Goal: Find specific page/section: Find specific page/section

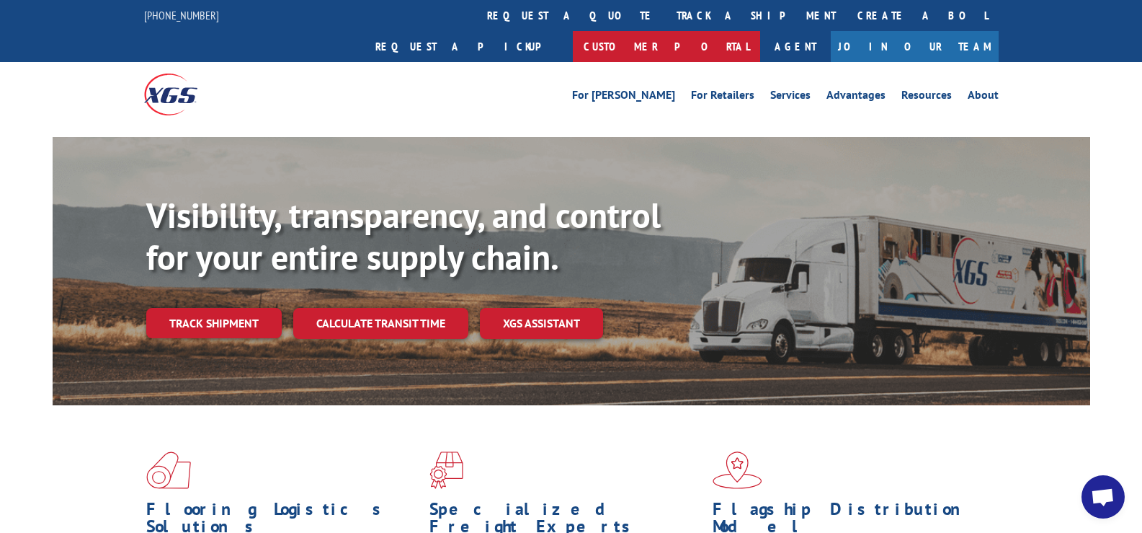
click at [760, 31] on link "Customer Portal" at bounding box center [666, 46] width 187 height 31
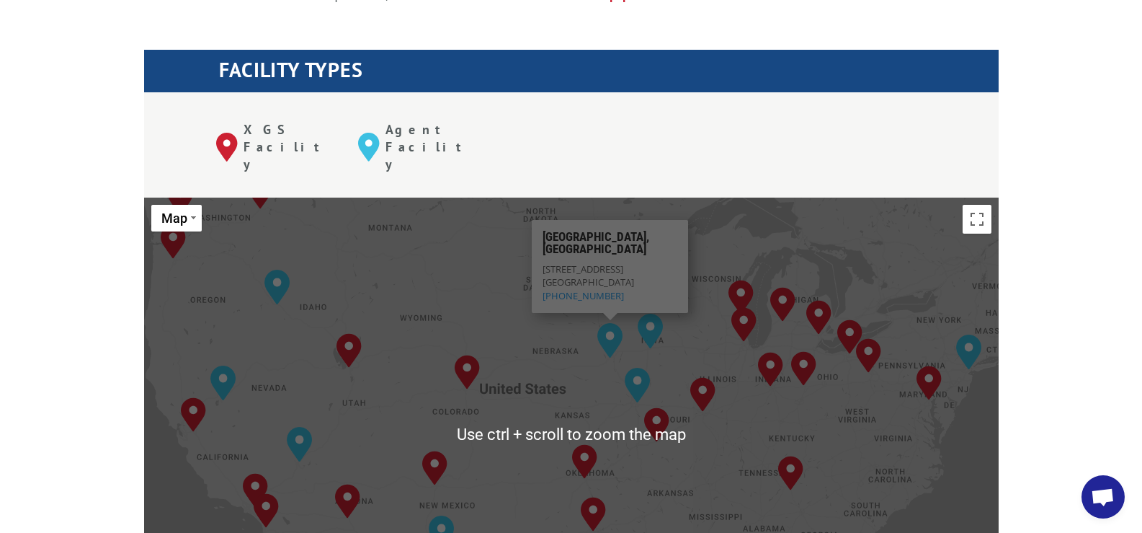
scroll to position [504, 0]
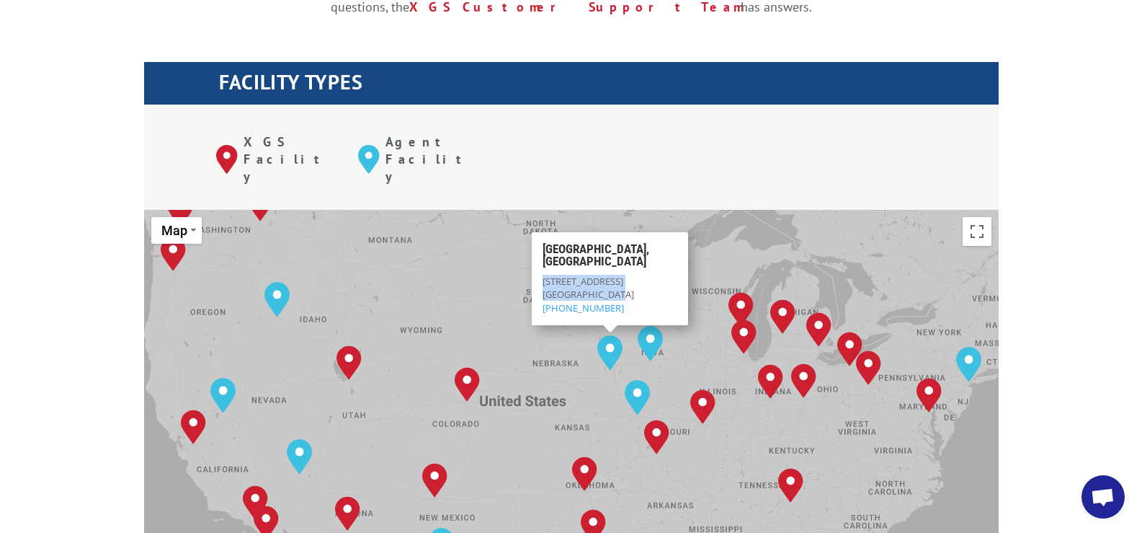
drag, startPoint x: 621, startPoint y: 219, endPoint x: 545, endPoint y: 210, distance: 76.9
click at [545, 275] on div "[STREET_ADDRESS] (844) 947-7447" at bounding box center [610, 295] width 135 height 40
copy div "[STREET_ADDRESS]"
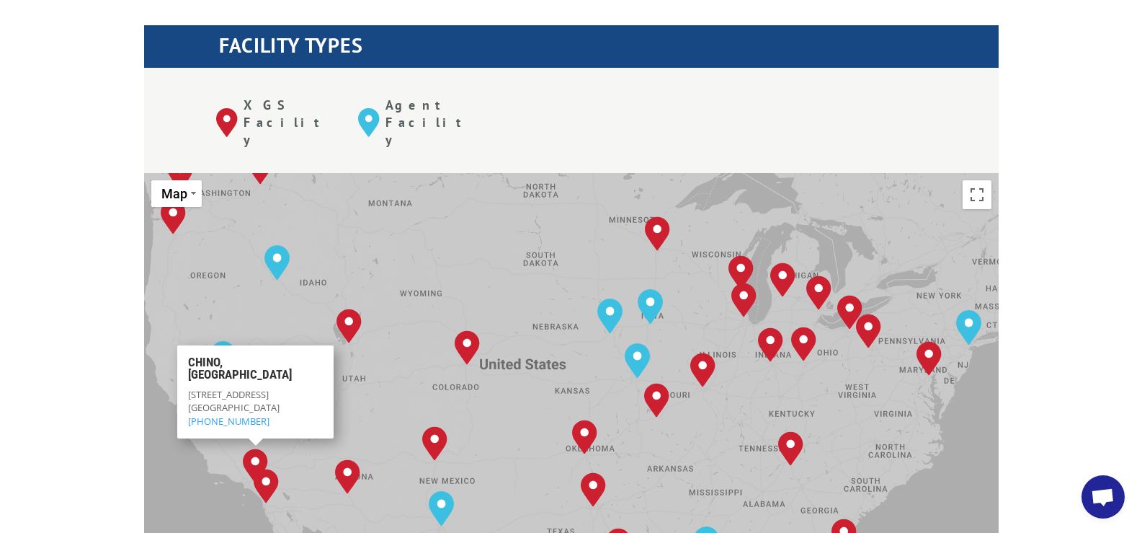
scroll to position [577, 0]
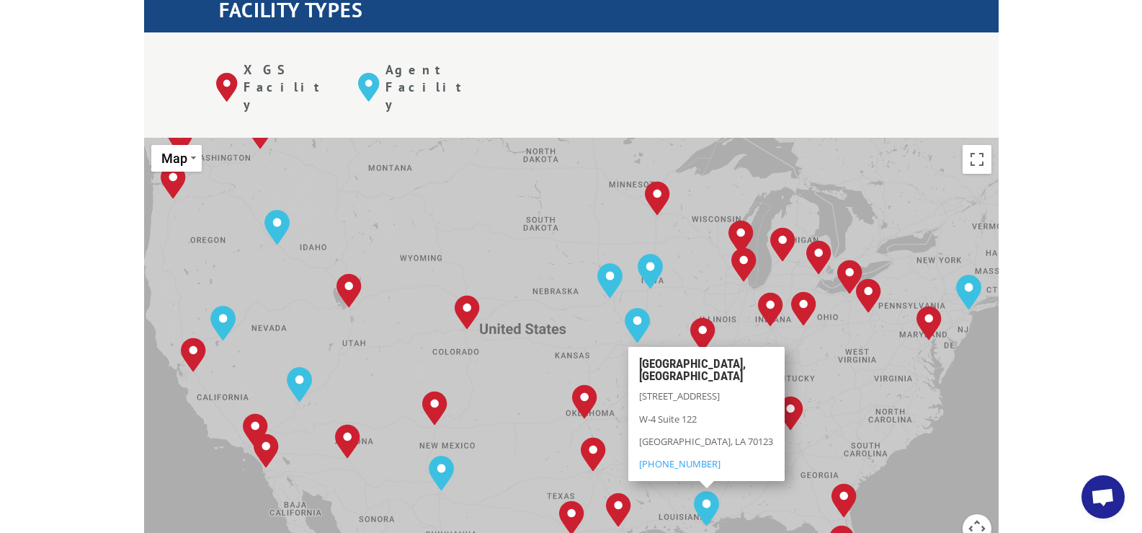
drag, startPoint x: 747, startPoint y: 324, endPoint x: 638, endPoint y: 330, distance: 109.0
click at [638, 347] on div "[GEOGRAPHIC_DATA][STREET_ADDRESS] [PHONE_NUMBER]" at bounding box center [706, 414] width 156 height 134
copy span "[STREET_ADDRESS]"
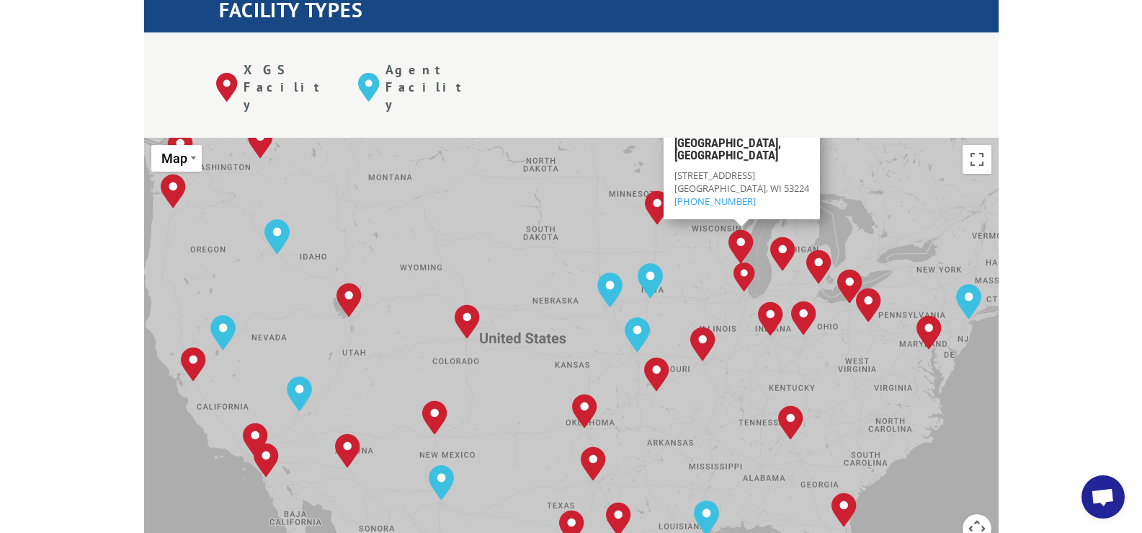
click at [772, 169] on div "[STREET_ADDRESS] (262) 509-5242" at bounding box center [741, 189] width 135 height 40
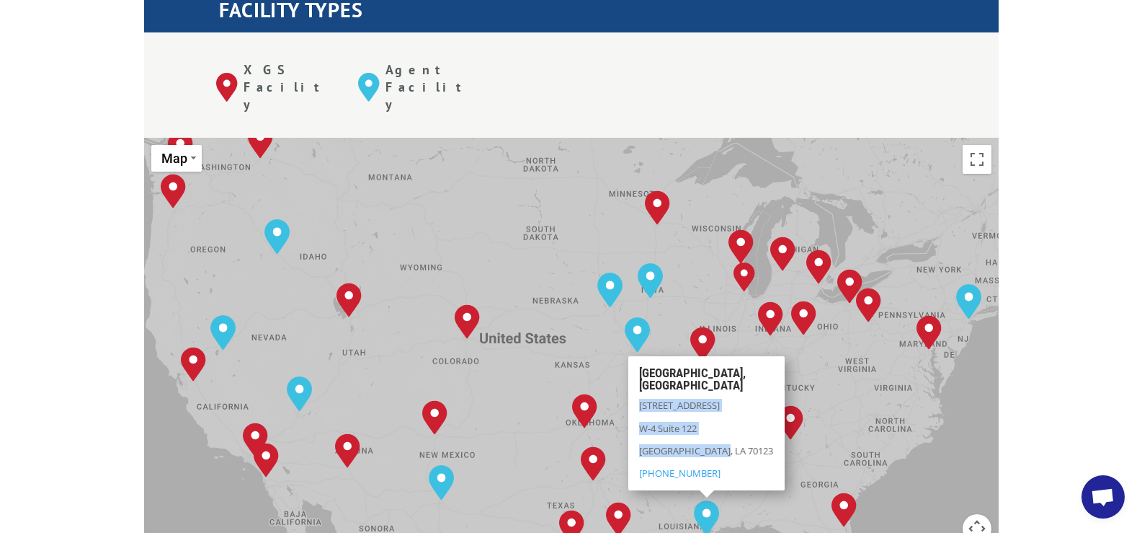
drag, startPoint x: 729, startPoint y: 379, endPoint x: 632, endPoint y: 338, distance: 105.6
click at [632, 356] on div "[GEOGRAPHIC_DATA][STREET_ADDRESS] [PHONE_NUMBER]" at bounding box center [706, 423] width 156 height 134
copy div "[STREET_ADDRESS]"
drag, startPoint x: 724, startPoint y: 378, endPoint x: 638, endPoint y: 337, distance: 95.4
click at [638, 356] on div "[GEOGRAPHIC_DATA][STREET_ADDRESS] [PHONE_NUMBER]" at bounding box center [706, 423] width 156 height 134
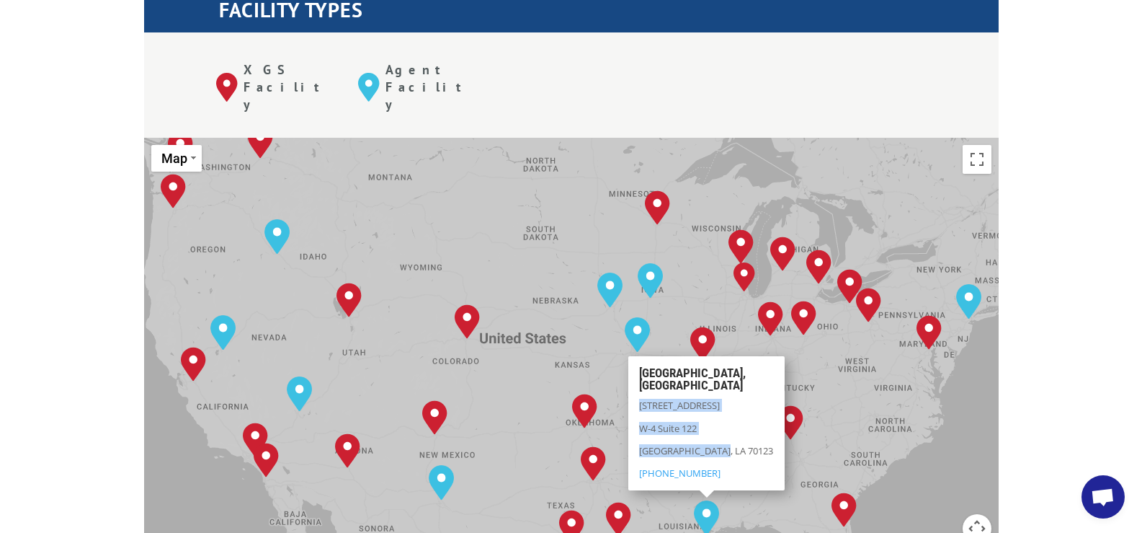
copy div "[STREET_ADDRESS]"
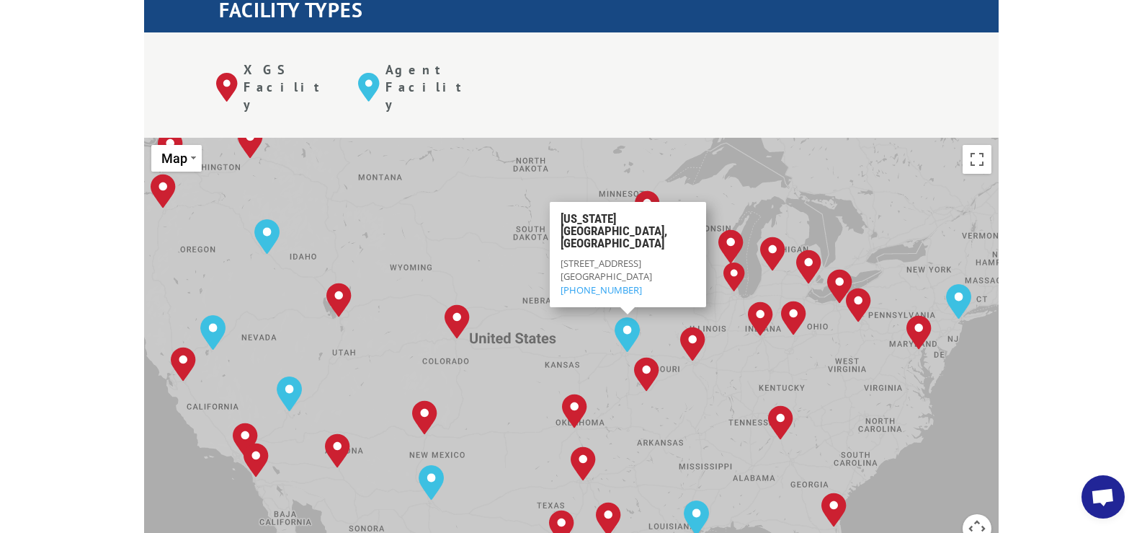
drag, startPoint x: 677, startPoint y: 208, endPoint x: 561, endPoint y: 194, distance: 116.9
click at [561, 257] on div "[STREET_ADDRESS] (844) 947-7447" at bounding box center [627, 277] width 135 height 40
copy div "[STREET_ADDRESS]"
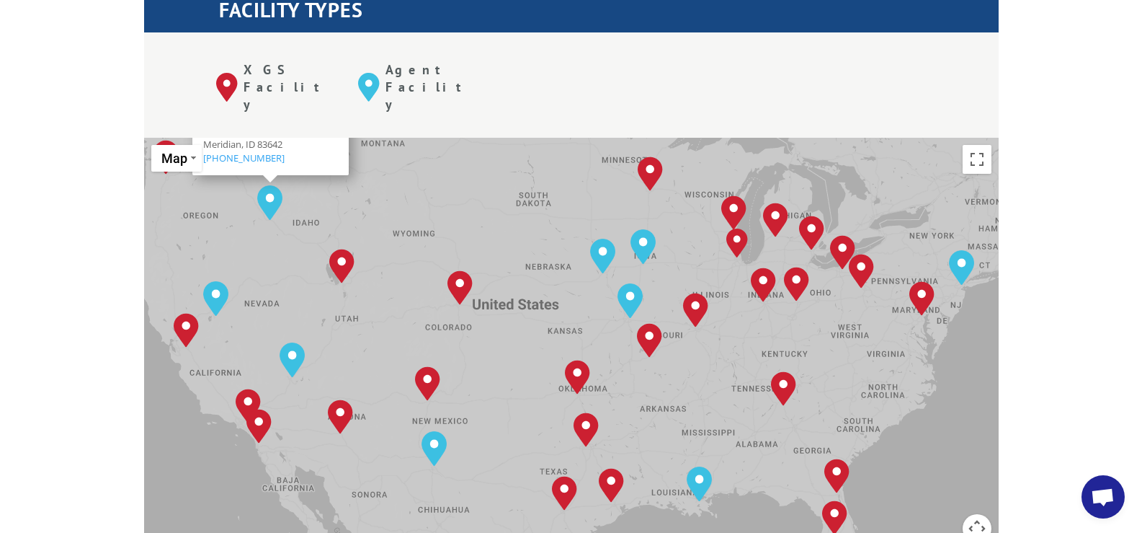
drag, startPoint x: 566, startPoint y: 187, endPoint x: 538, endPoint y: 105, distance: 86.1
click at [538, 138] on div "[GEOGRAPHIC_DATA], [GEOGRAPHIC_DATA] [GEOGRAPHIC_DATA], [GEOGRAPHIC_DATA] [GEOG…" at bounding box center [571, 375] width 855 height 474
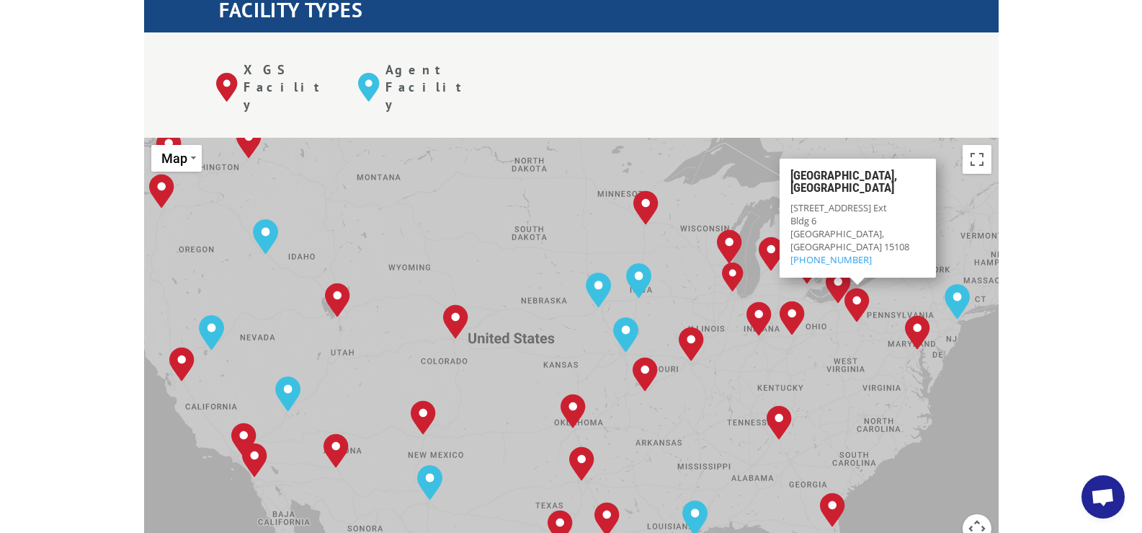
click at [1095, 267] on div "The most powerful map in the flooring industry. Our nationwide network lets you…" at bounding box center [571, 476] width 1142 height 1343
